Goal: Task Accomplishment & Management: Manage account settings

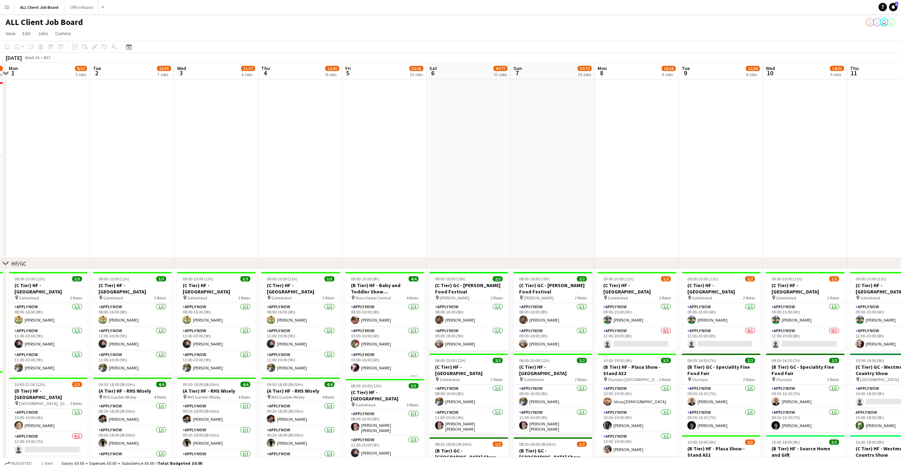
scroll to position [0, 158]
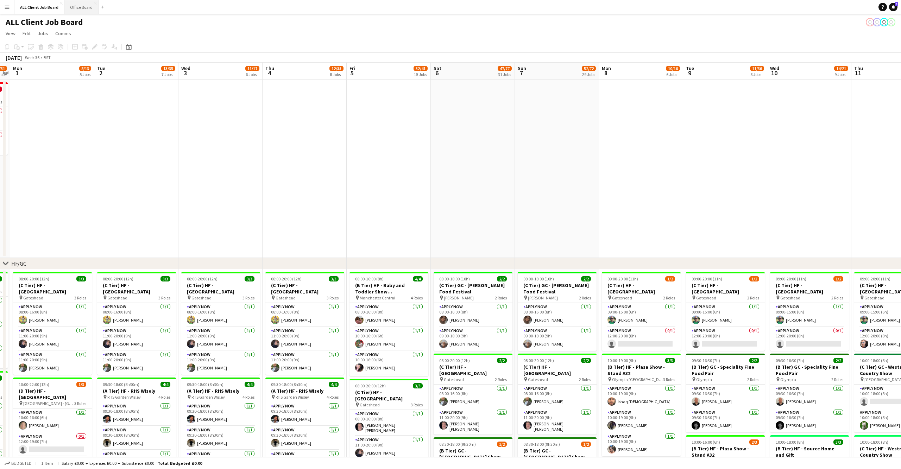
click at [78, 8] on button "Office Board Close" at bounding box center [81, 7] width 34 height 14
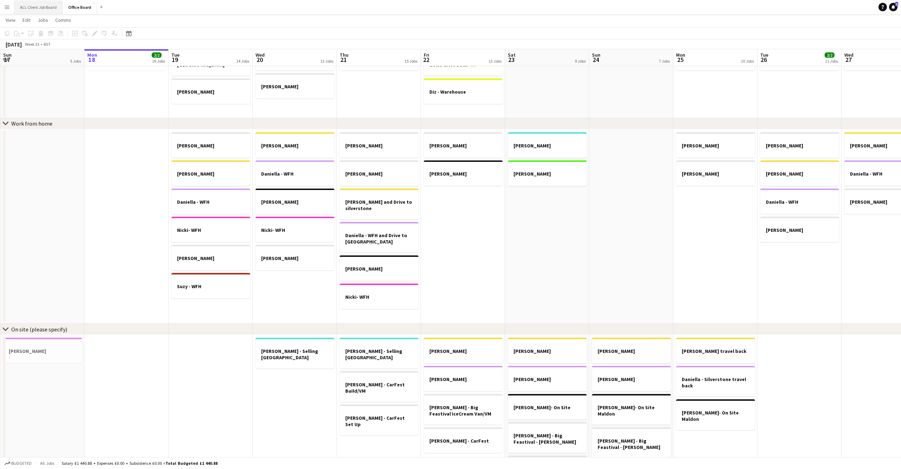
scroll to position [344, 0]
click at [40, 5] on button "ALL Client Job Board Close" at bounding box center [38, 7] width 48 height 14
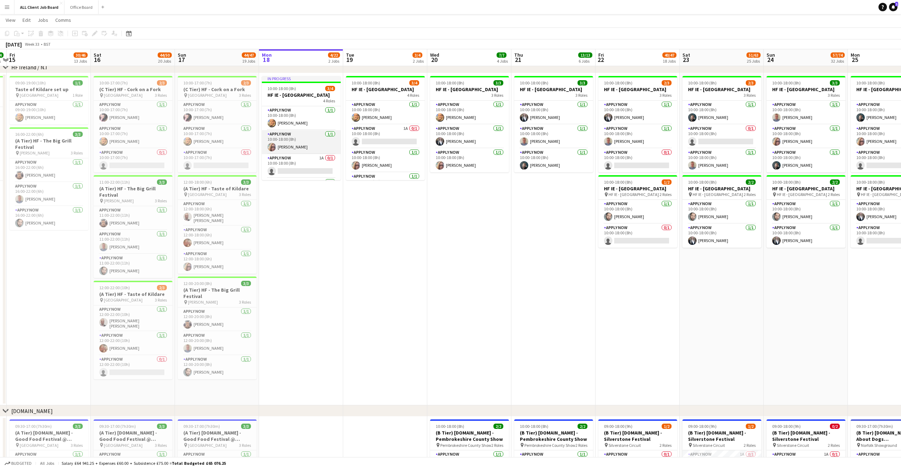
scroll to position [0, 245]
click at [272, 151] on app-user-avatar at bounding box center [272, 147] width 8 height 8
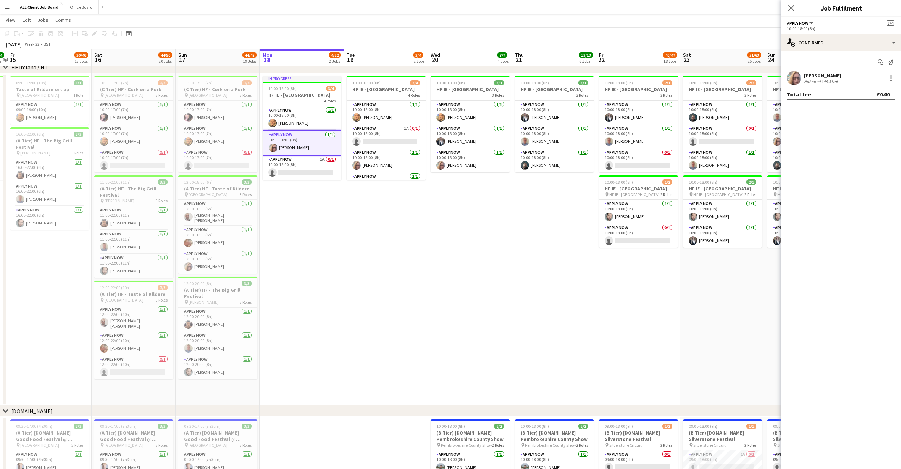
click at [795, 75] on app-user-avatar at bounding box center [794, 78] width 14 height 14
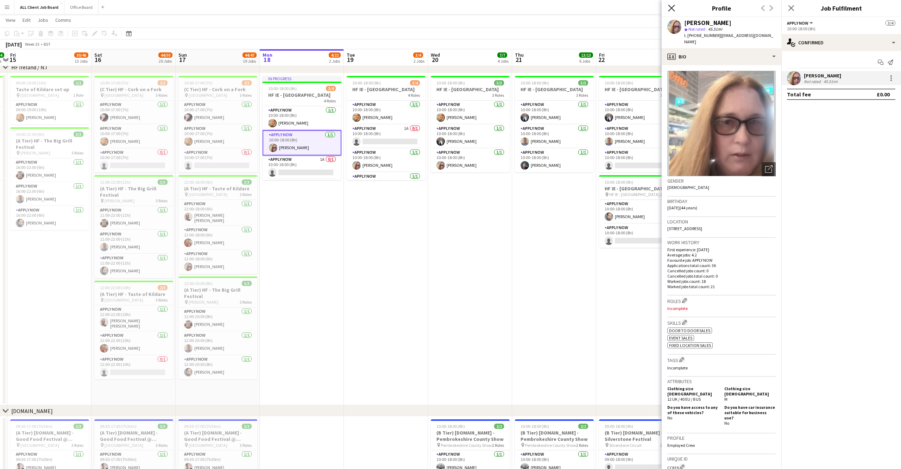
click at [669, 7] on icon "Close pop-in" at bounding box center [671, 8] width 7 height 7
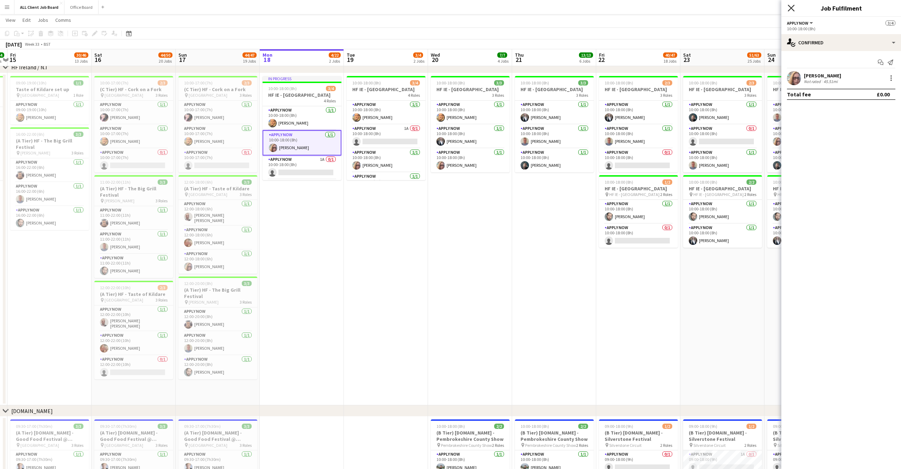
click at [793, 6] on icon "Close pop-in" at bounding box center [791, 8] width 7 height 7
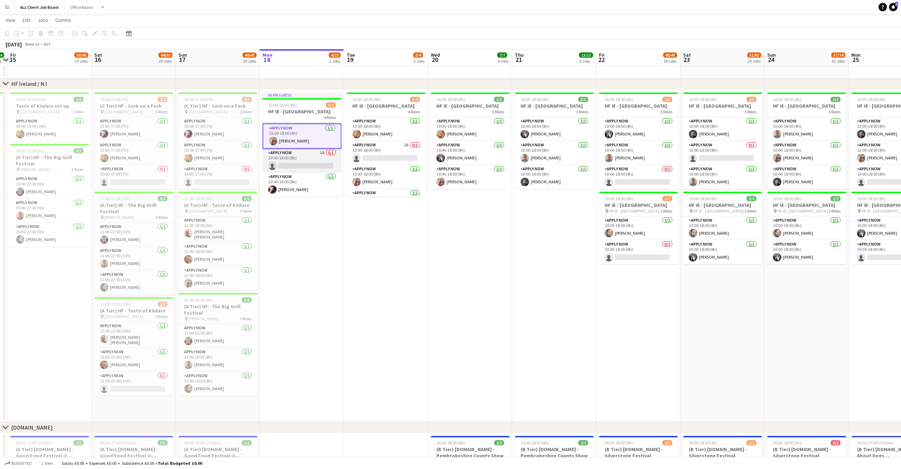
scroll to position [27, 0]
click at [296, 162] on app-card-role "APPLY NOW 1A 0/1 10:00-18:00 (8h) single-neutral-actions" at bounding box center [302, 161] width 79 height 24
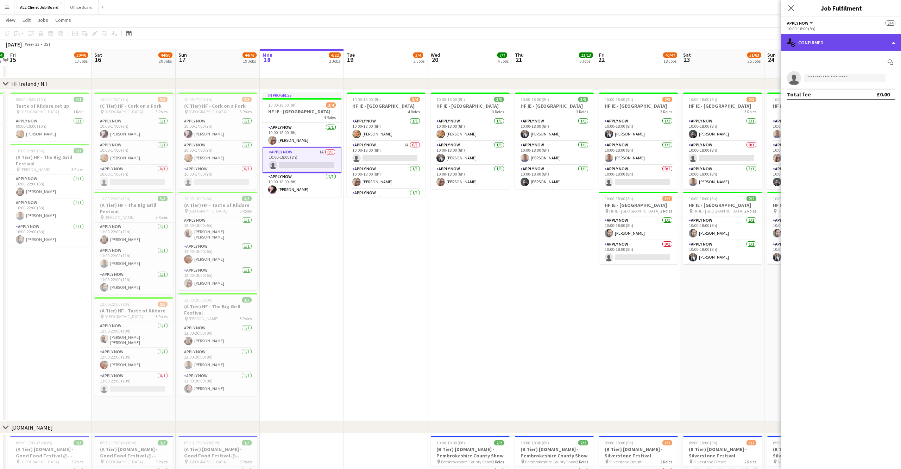
click at [893, 40] on div "single-neutral-actions-check-2 Confirmed" at bounding box center [841, 42] width 120 height 17
